Goal: Transaction & Acquisition: Book appointment/travel/reservation

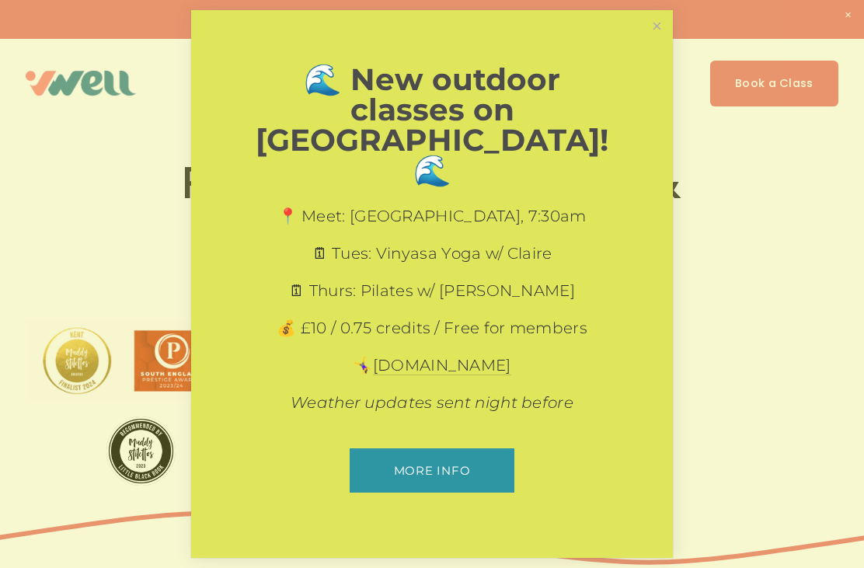
click at [656, 40] on link "Close" at bounding box center [656, 25] width 27 height 27
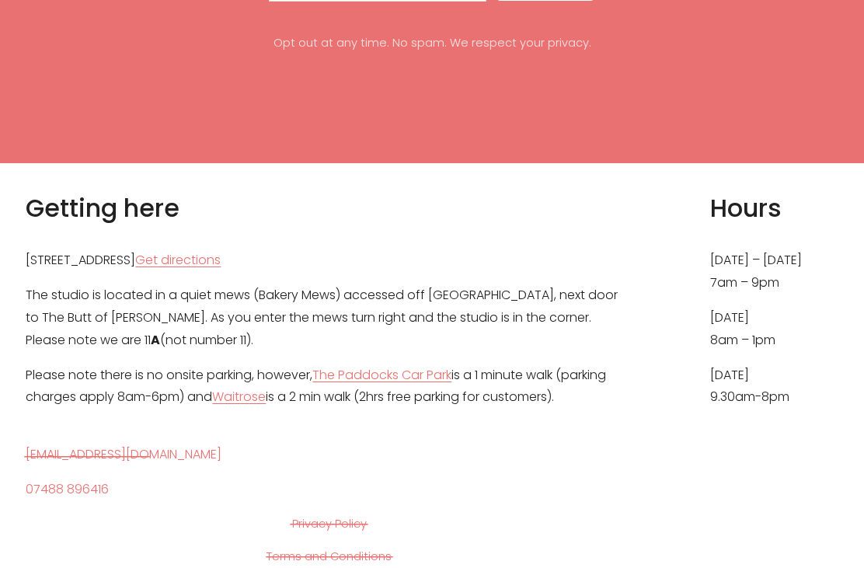
scroll to position [6841, 0]
click at [221, 272] on link "Get directions" at bounding box center [177, 260] width 85 height 23
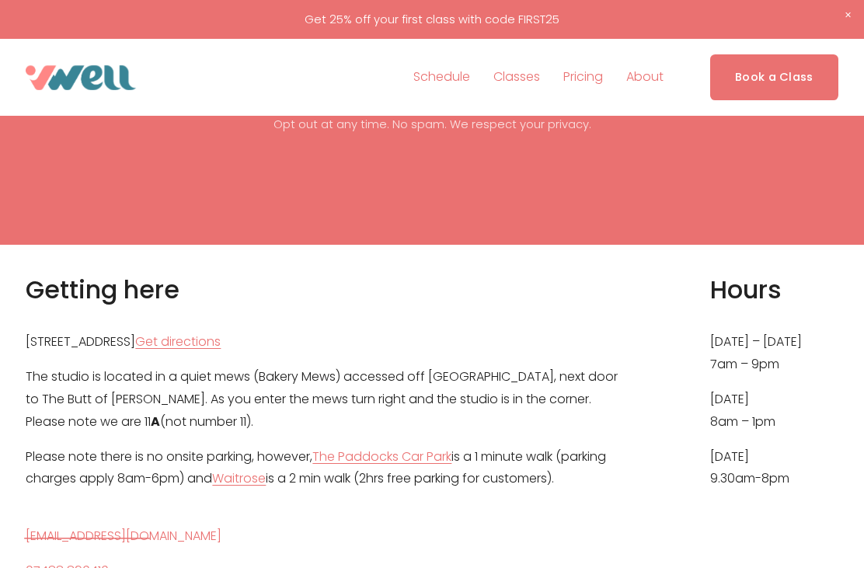
scroll to position [6758, 0]
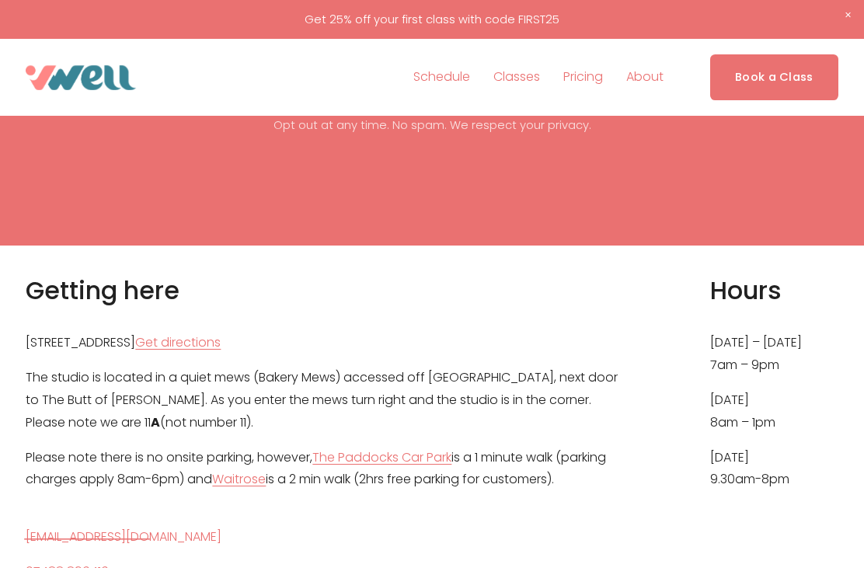
click at [444, 74] on link "Schedule" at bounding box center [441, 77] width 57 height 25
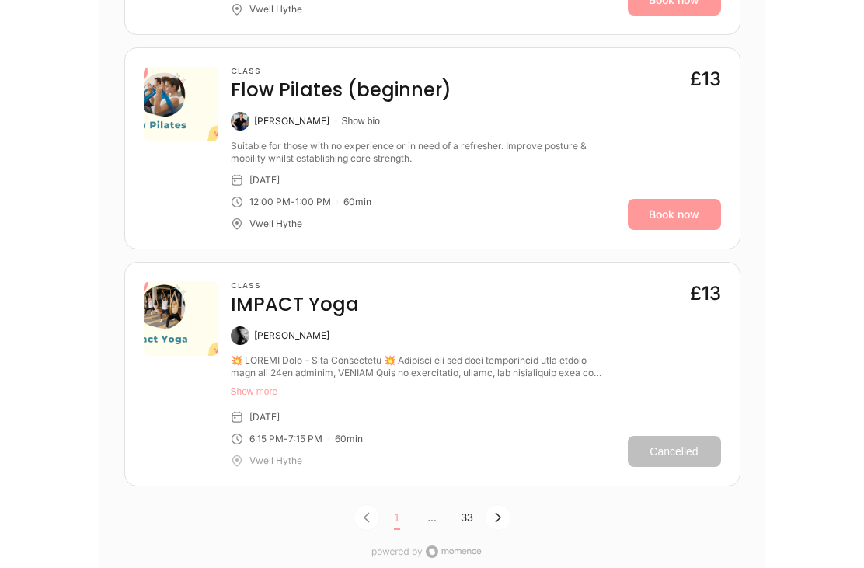
scroll to position [4857, 0]
click at [499, 504] on button "Next Page, Page 0" at bounding box center [498, 517] width 26 height 26
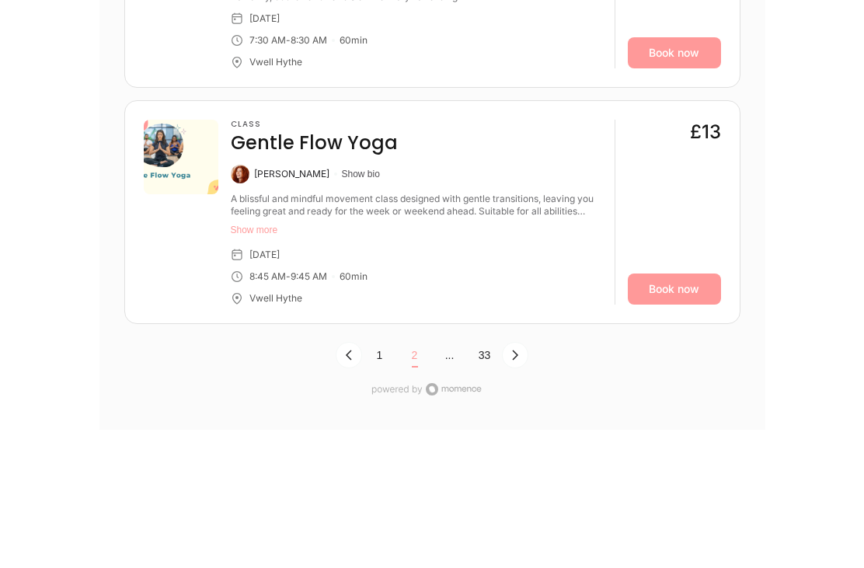
scroll to position [5109, 0]
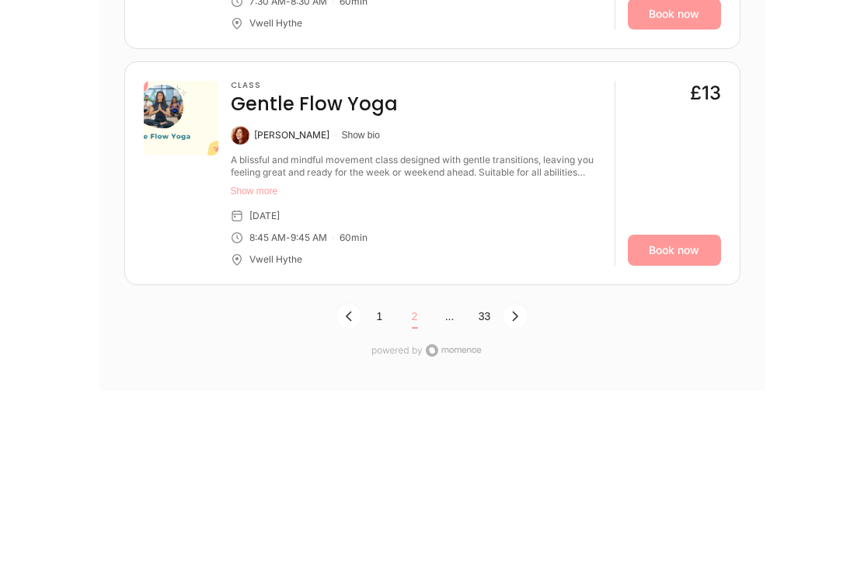
click at [523, 305] on button "Next Page, Page 1" at bounding box center [515, 316] width 26 height 26
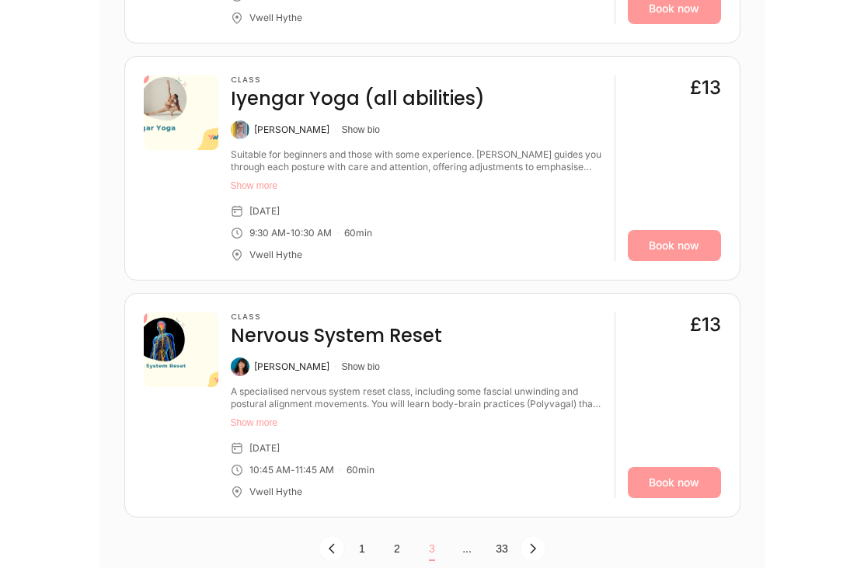
scroll to position [4856, 0]
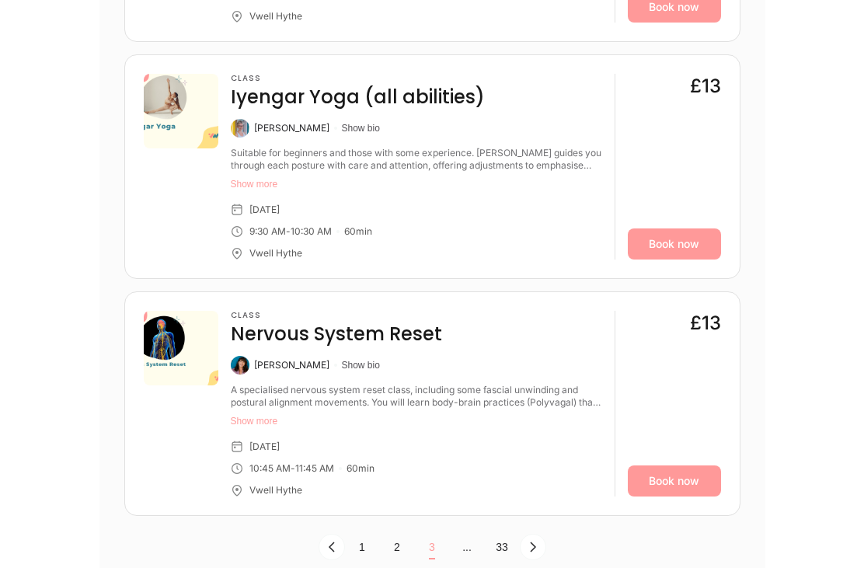
click at [537, 541] on icon "Next Page, Page 2" at bounding box center [533, 547] width 12 height 12
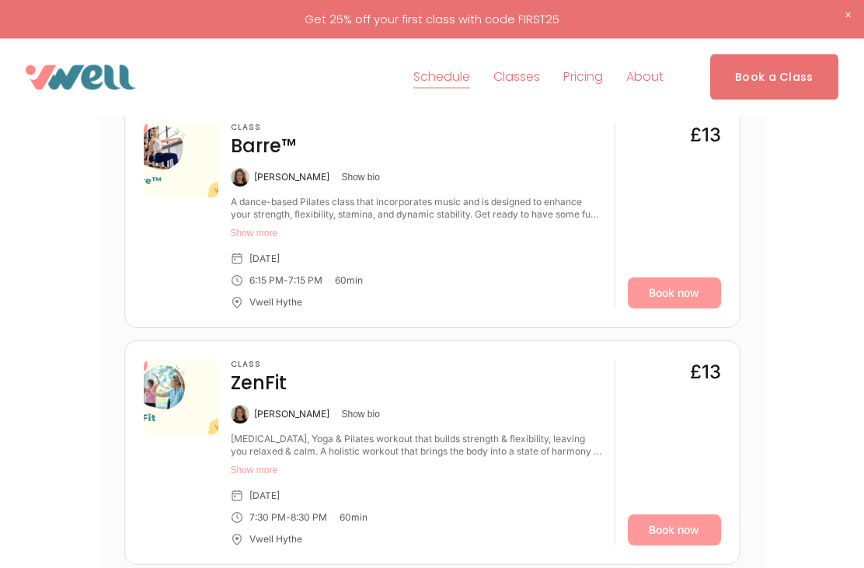
scroll to position [606, 0]
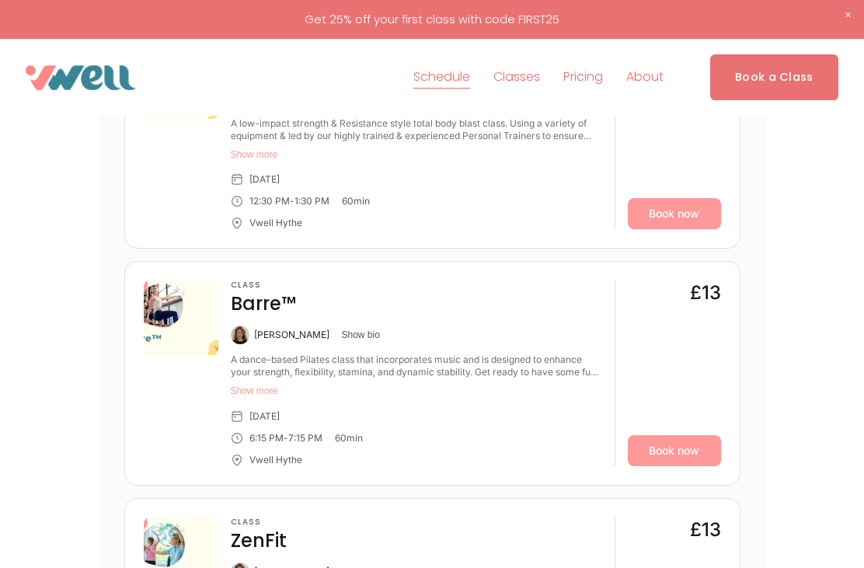
click at [369, 339] on button "Show bio" at bounding box center [361, 335] width 38 height 12
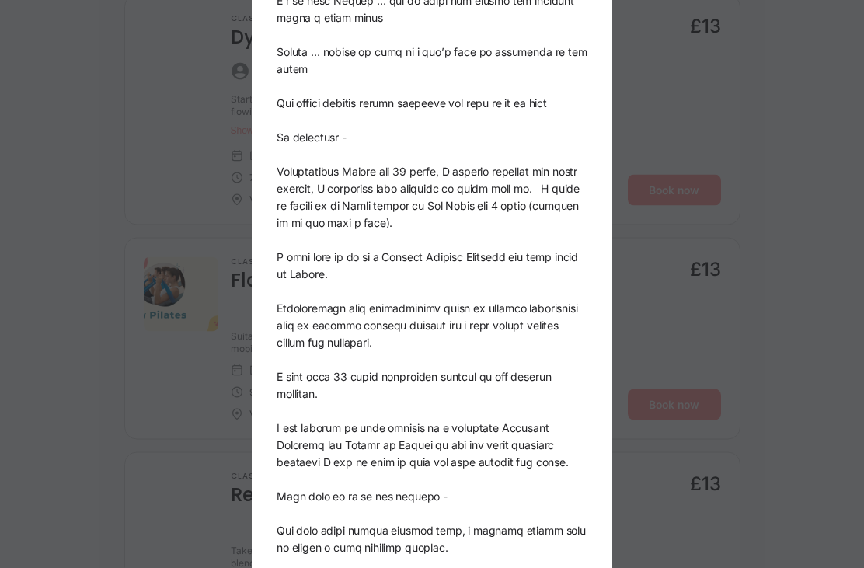
scroll to position [1372, 0]
click at [806, 393] on div "Susanna Macaulay" at bounding box center [432, 284] width 864 height 568
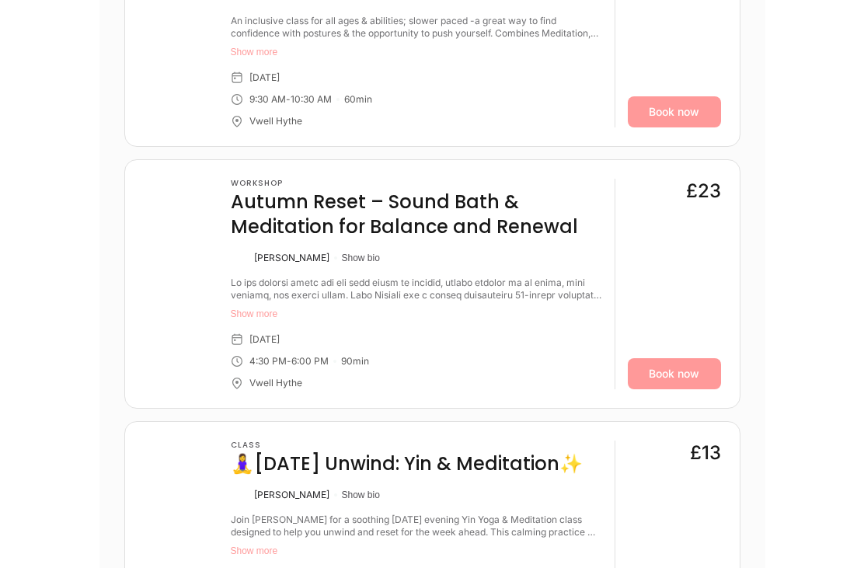
scroll to position [3333, 0]
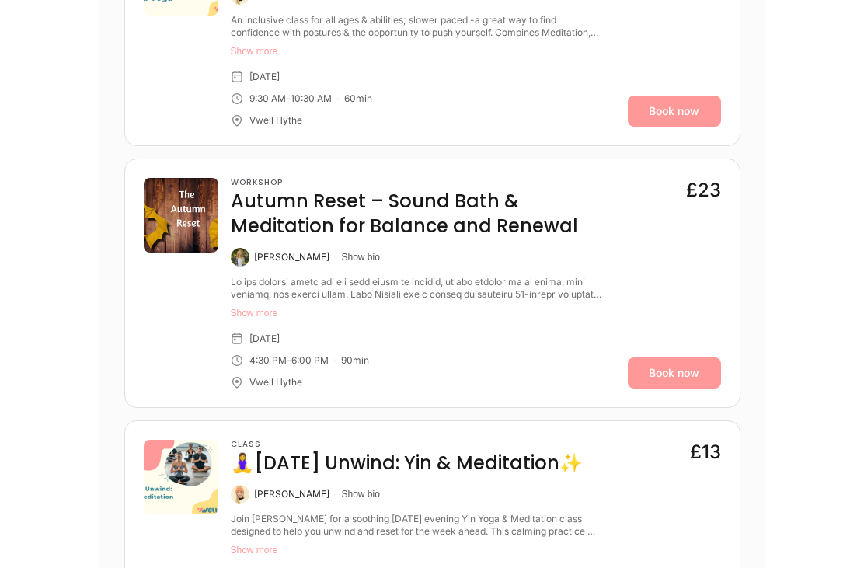
click at [350, 489] on button "Show bio" at bounding box center [361, 495] width 38 height 12
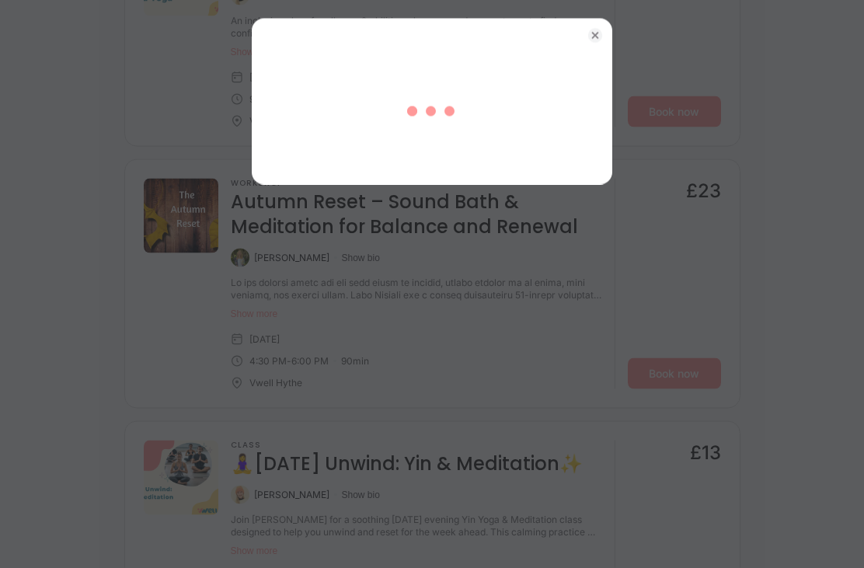
scroll to position [3333, 0]
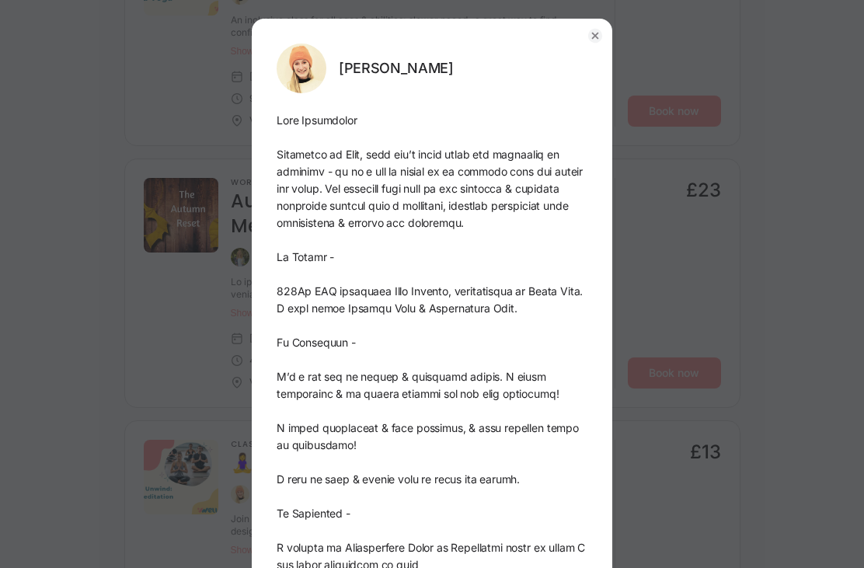
click at [719, 275] on div "Kate Alexander" at bounding box center [432, 284] width 864 height 568
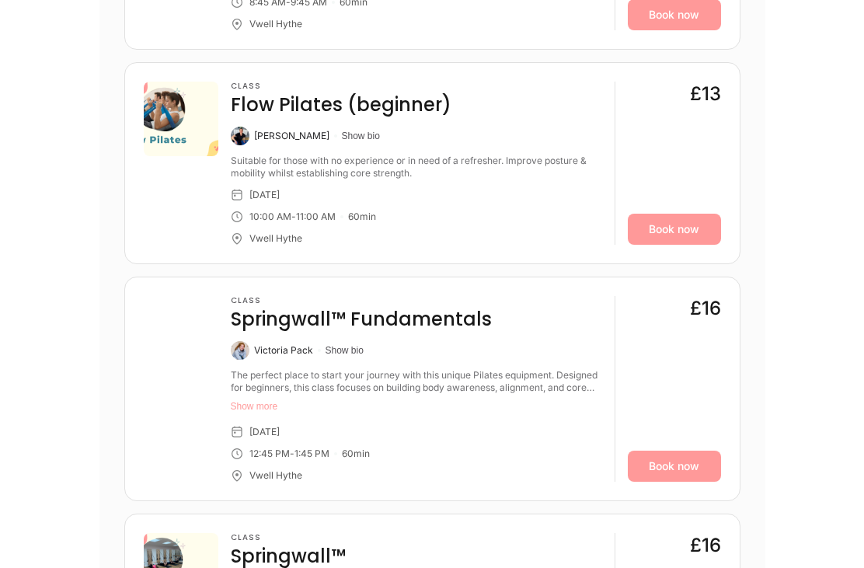
scroll to position [4404, 0]
click at [338, 347] on button "Show bio" at bounding box center [344, 350] width 38 height 12
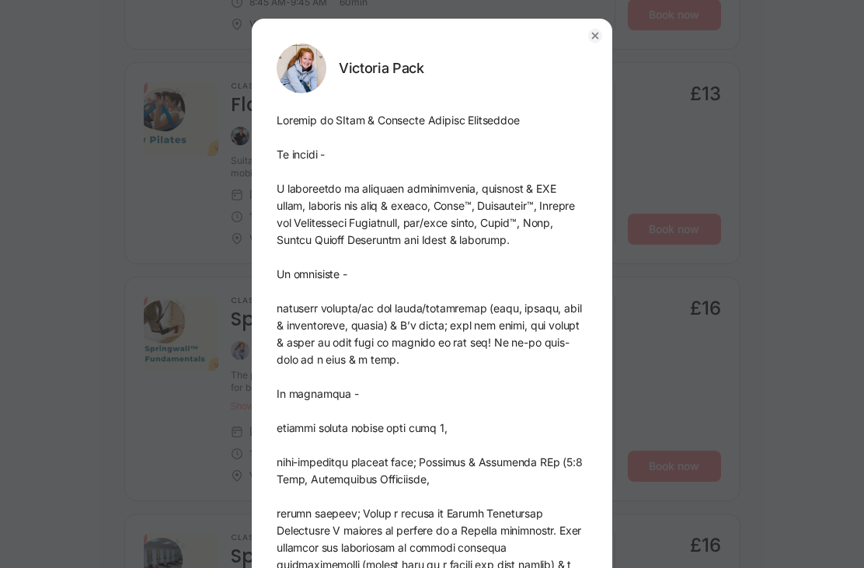
scroll to position [0, 0]
click at [795, 354] on div "Victoria Pack" at bounding box center [432, 284] width 864 height 568
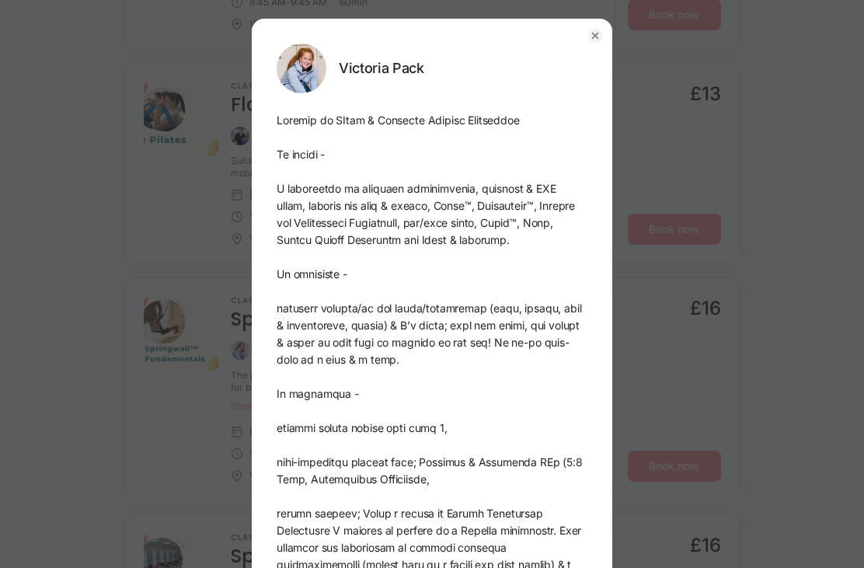
click at [804, 158] on div "Victoria Pack" at bounding box center [432, 284] width 864 height 568
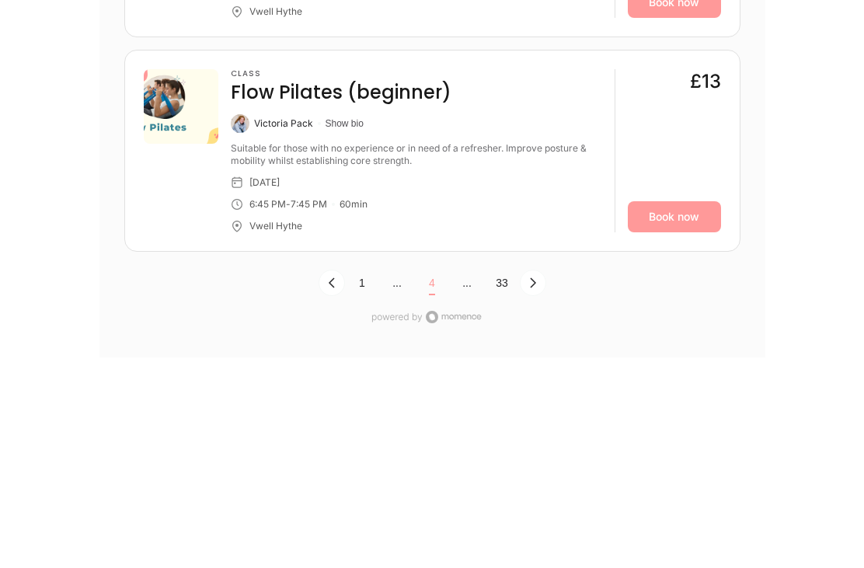
scroll to position [5118, 0]
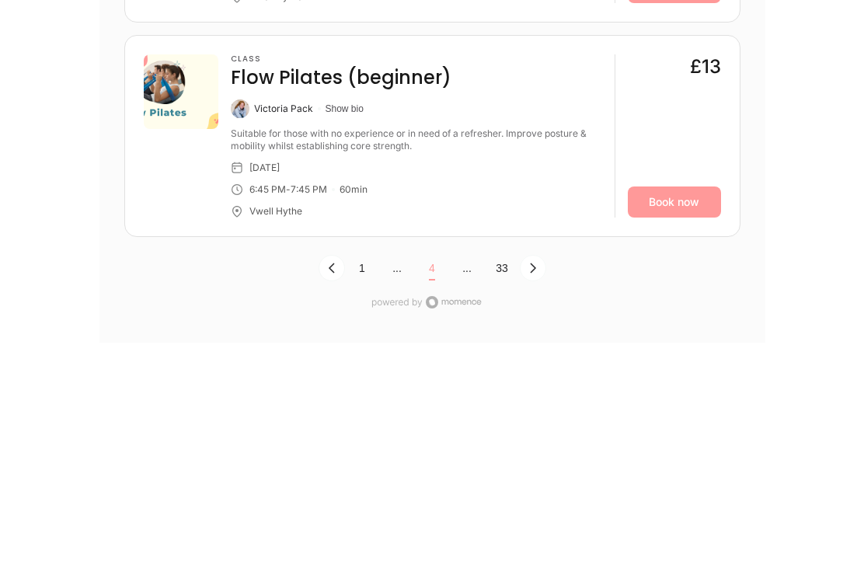
click at [518, 260] on button "33" at bounding box center [502, 268] width 35 height 25
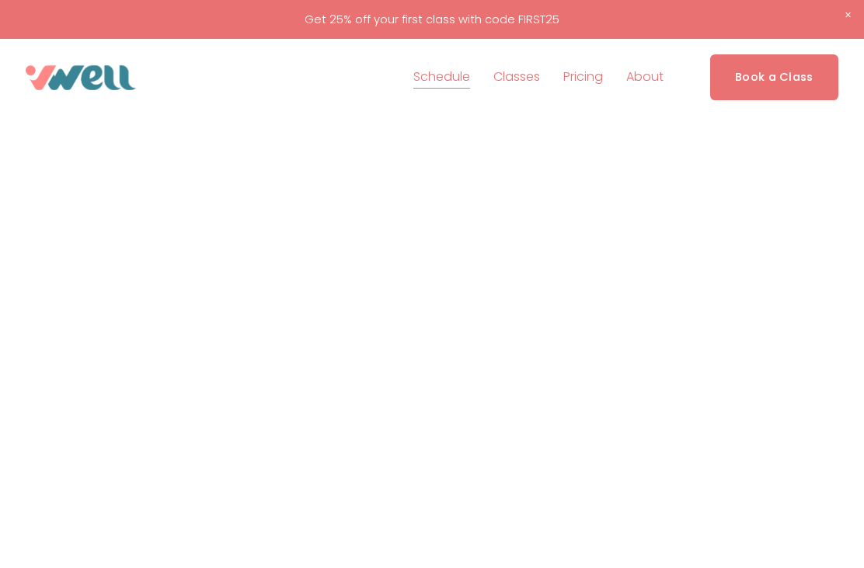
scroll to position [606, 0]
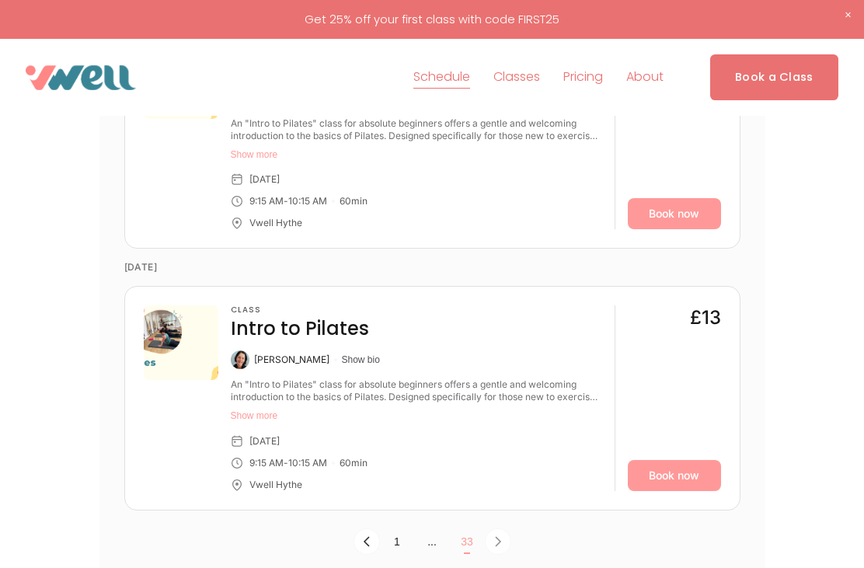
click at [346, 363] on button "Show bio" at bounding box center [361, 359] width 38 height 12
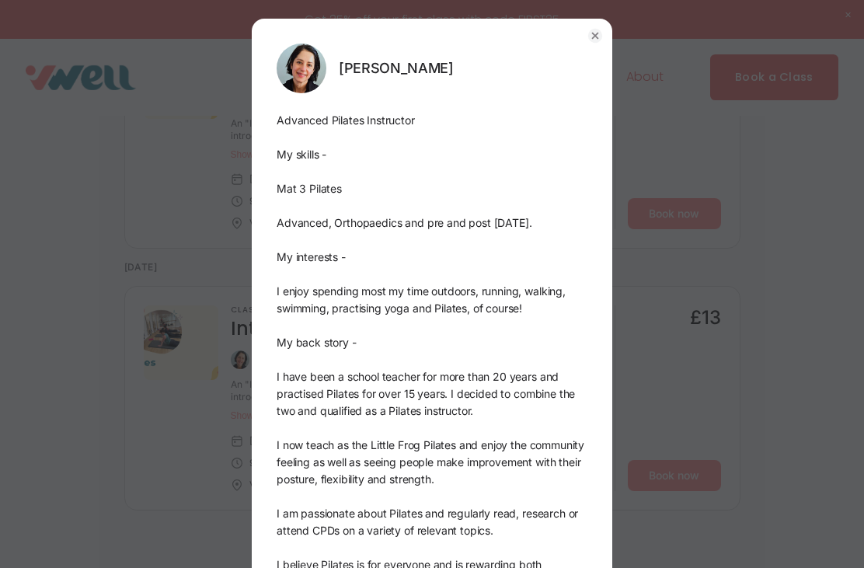
scroll to position [0, 0]
click at [600, 37] on circle "button" at bounding box center [595, 36] width 14 height 14
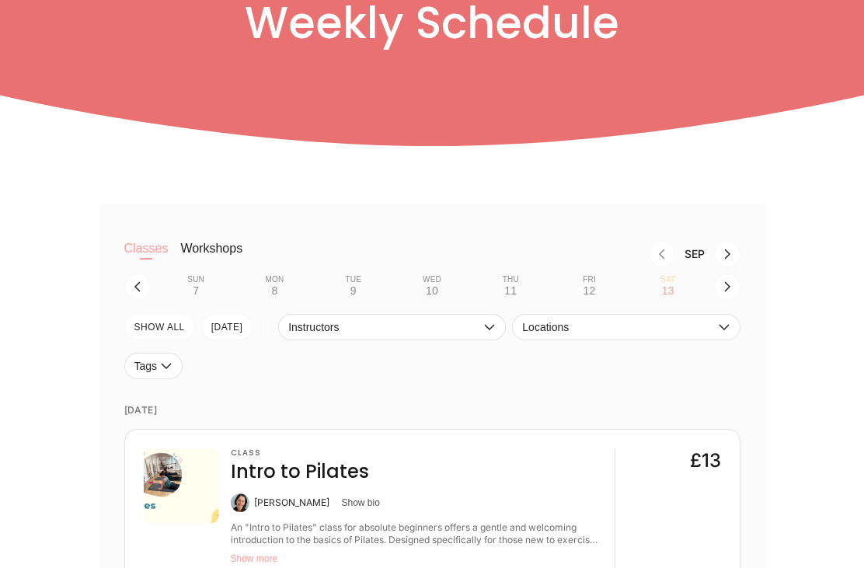
scroll to position [209, 0]
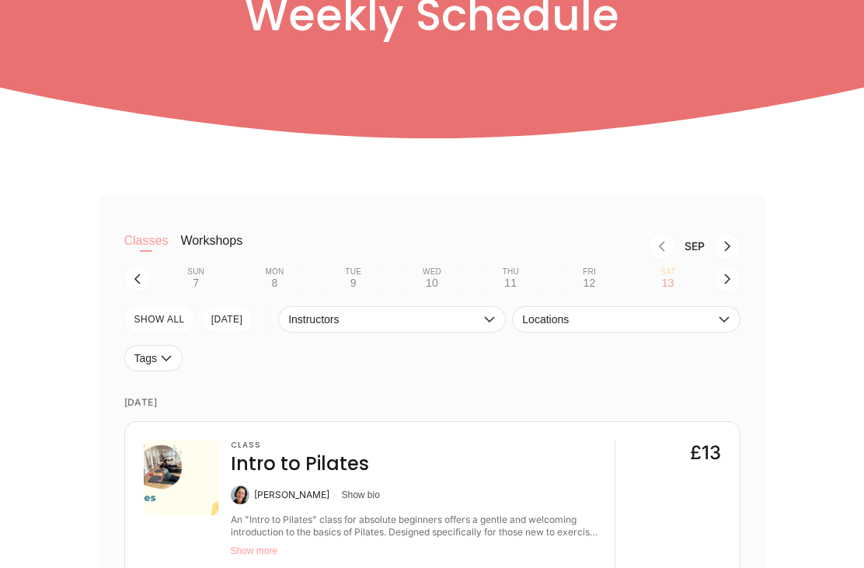
click at [168, 322] on button "SHOW All" at bounding box center [159, 320] width 71 height 26
click at [723, 247] on icon "Next month, Oct" at bounding box center [727, 246] width 12 height 12
click at [661, 246] on icon "Previous month, Sep" at bounding box center [662, 246] width 12 height 12
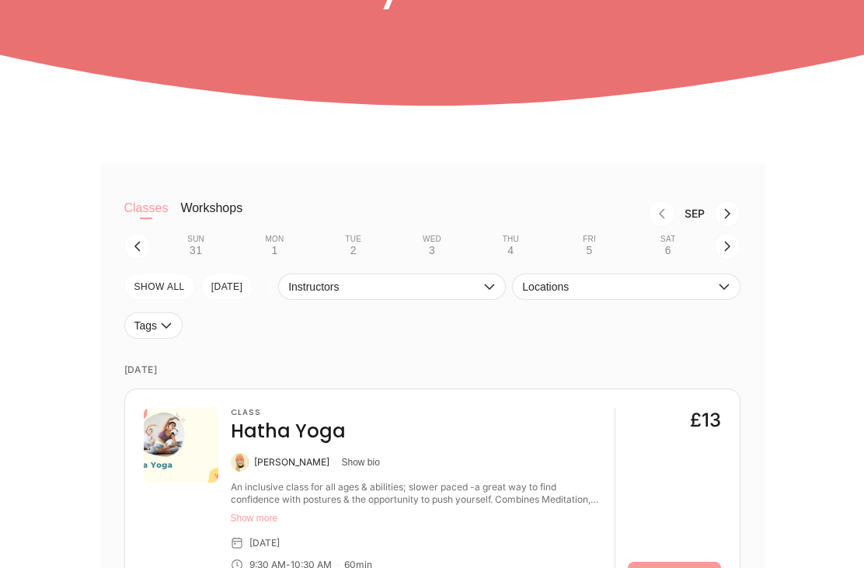
scroll to position [242, 0]
click at [569, 284] on span "Locations" at bounding box center [618, 287] width 192 height 12
click at [571, 323] on li "Vwell Hythe" at bounding box center [626, 321] width 226 height 28
click at [483, 282] on button "Instructors" at bounding box center [392, 286] width 228 height 26
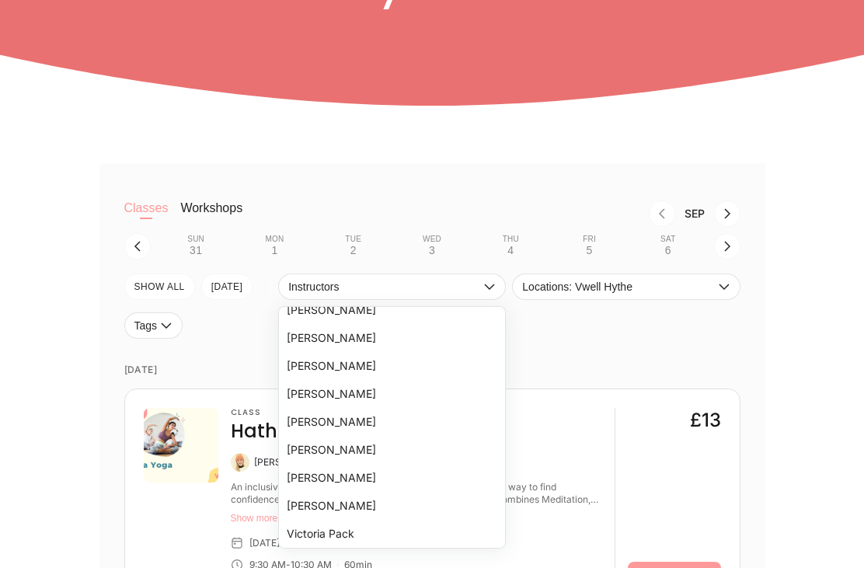
scroll to position [291, 0]
click at [316, 424] on li "Rikii Brown" at bounding box center [392, 422] width 226 height 28
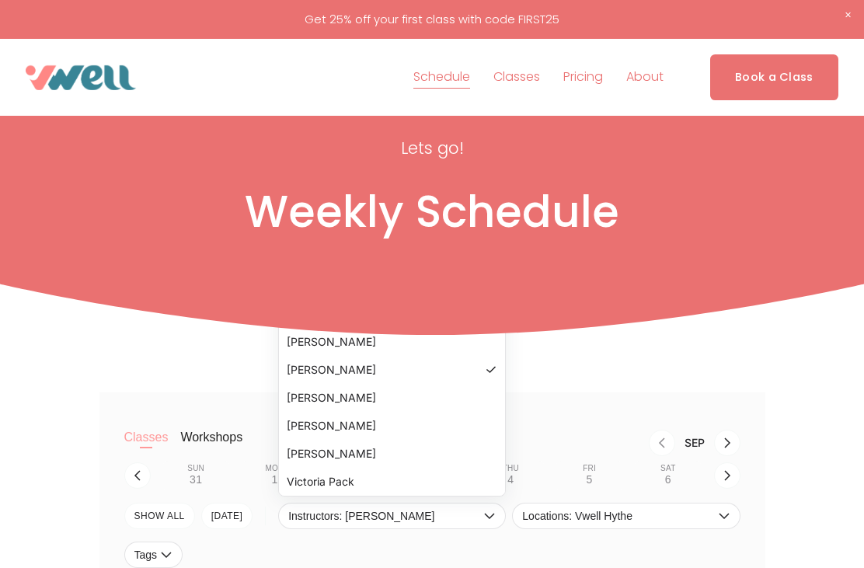
scroll to position [0, 0]
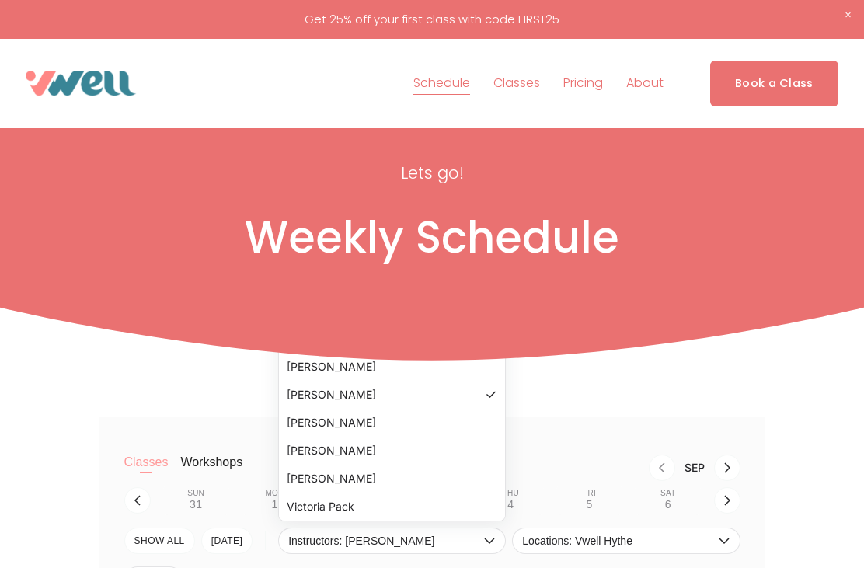
click at [348, 510] on li "Victoria Pack" at bounding box center [392, 507] width 226 height 28
click at [317, 508] on li "Victoria Pack" at bounding box center [392, 507] width 226 height 28
click at [328, 512] on li "Victoria Pack" at bounding box center [392, 507] width 226 height 28
click at [330, 397] on li "Rikii Brown" at bounding box center [392, 395] width 226 height 28
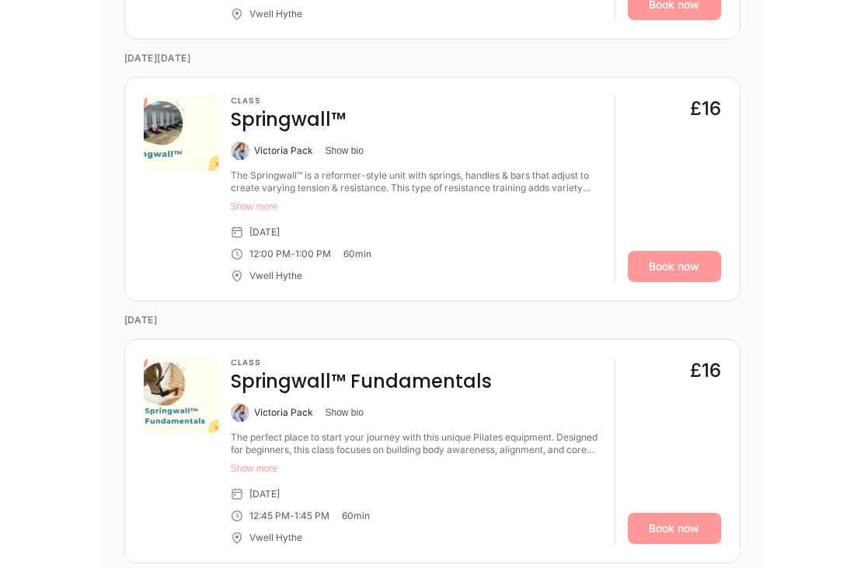
scroll to position [1554, 0]
click at [257, 200] on button "Show more" at bounding box center [416, 206] width 371 height 12
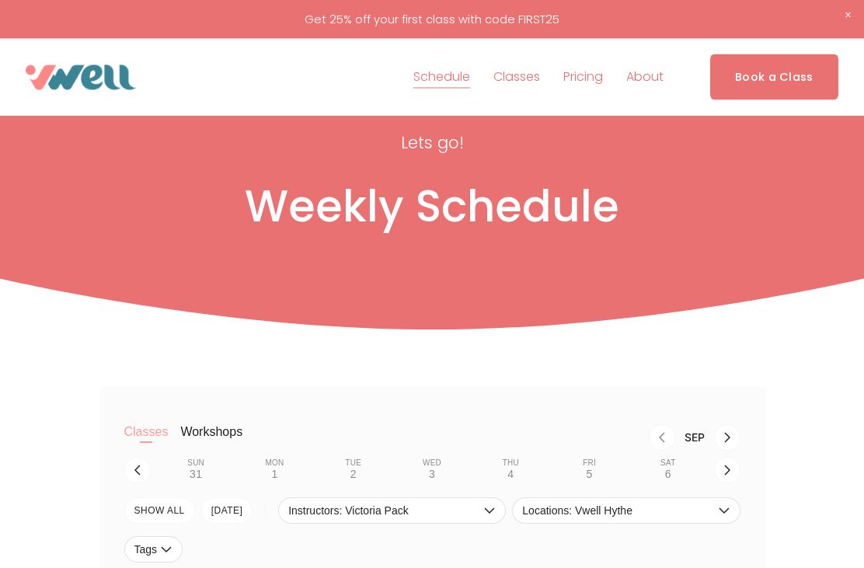
scroll to position [0, 0]
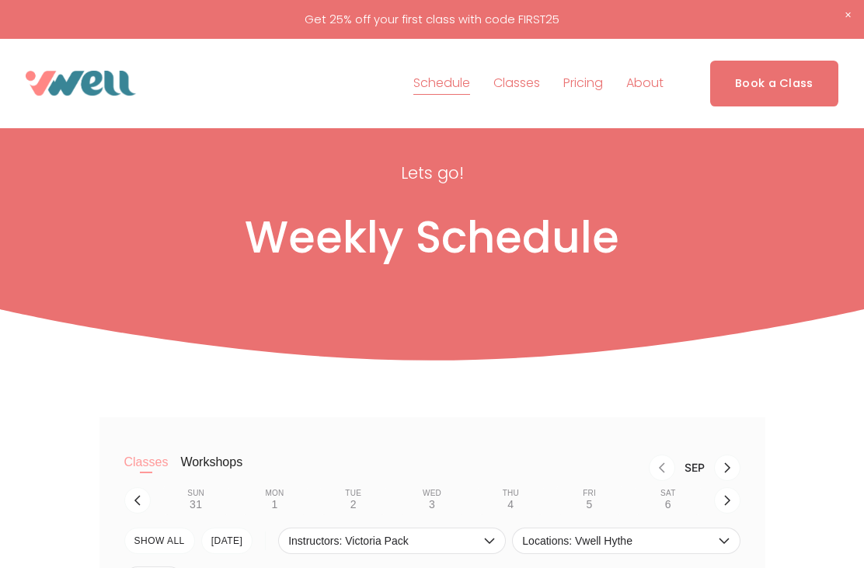
click at [583, 88] on link "Pricing" at bounding box center [583, 83] width 40 height 25
